Goal: Check status: Check status

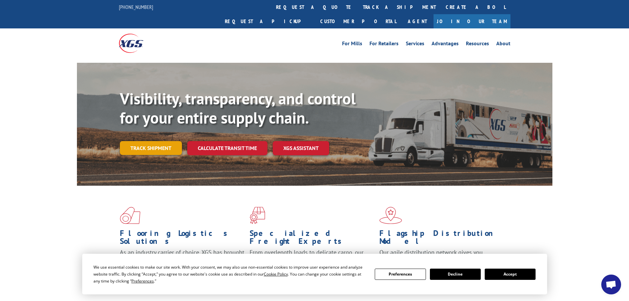
click at [147, 141] on link "Track shipment" at bounding box center [151, 148] width 62 height 14
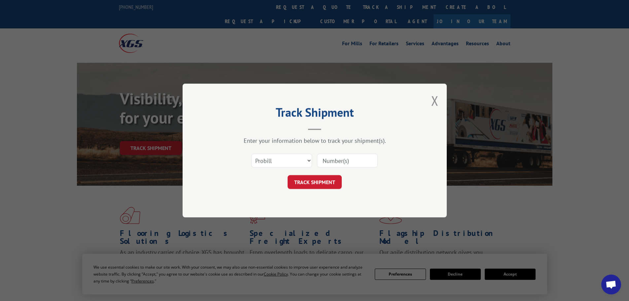
click at [323, 162] on input at bounding box center [347, 160] width 61 height 14
type input "15971555"
click button "TRACK SHIPMENT" at bounding box center [315, 182] width 54 height 14
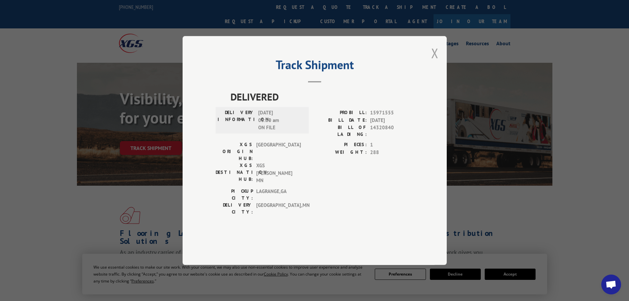
click at [435, 62] on button "Close modal" at bounding box center [434, 52] width 7 height 17
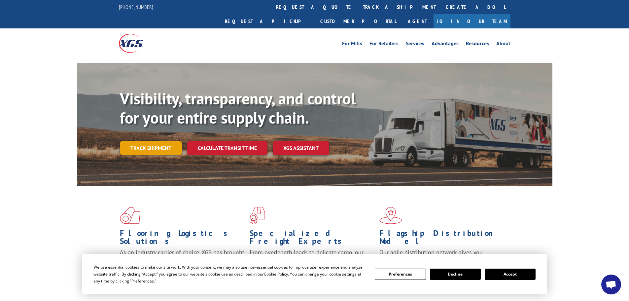
click at [158, 141] on link "Track shipment" at bounding box center [151, 148] width 62 height 14
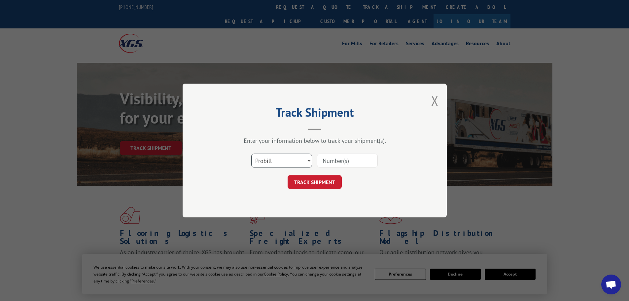
click at [269, 165] on select "Select category... Probill BOL PO" at bounding box center [281, 160] width 61 height 14
select select "bol"
click at [251, 153] on select "Select category... Probill BOL PO" at bounding box center [281, 160] width 61 height 14
click at [329, 161] on input at bounding box center [347, 160] width 61 height 14
type input "6100054187"
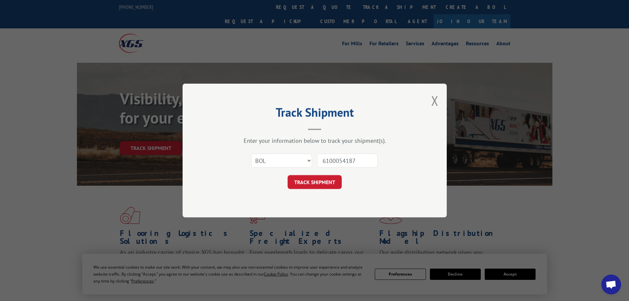
click at [313, 180] on button "TRACK SHIPMENT" at bounding box center [315, 182] width 54 height 14
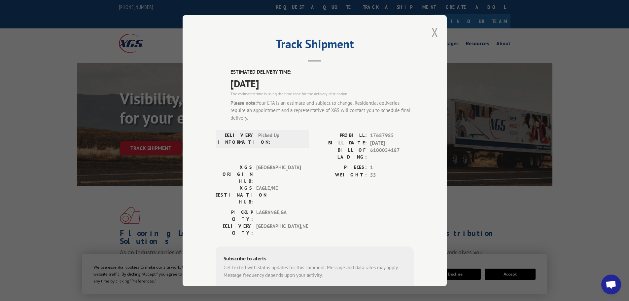
click at [431, 28] on button "Close modal" at bounding box center [434, 31] width 7 height 17
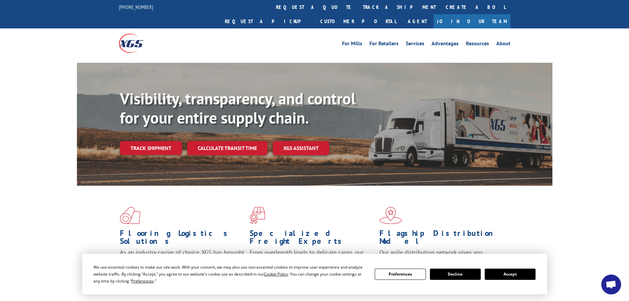
drag, startPoint x: 587, startPoint y: 243, endPoint x: 575, endPoint y: 220, distance: 25.4
click at [586, 243] on div "Flooring Logistics Solutions As an industry carrier of choice, XGS has brought …" at bounding box center [314, 252] width 629 height 133
